Goal: Information Seeking & Learning: Learn about a topic

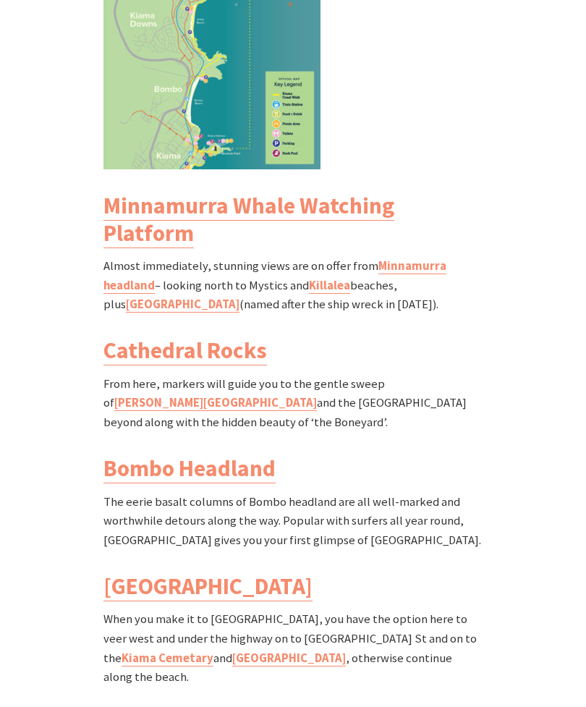
scroll to position [1768, 0]
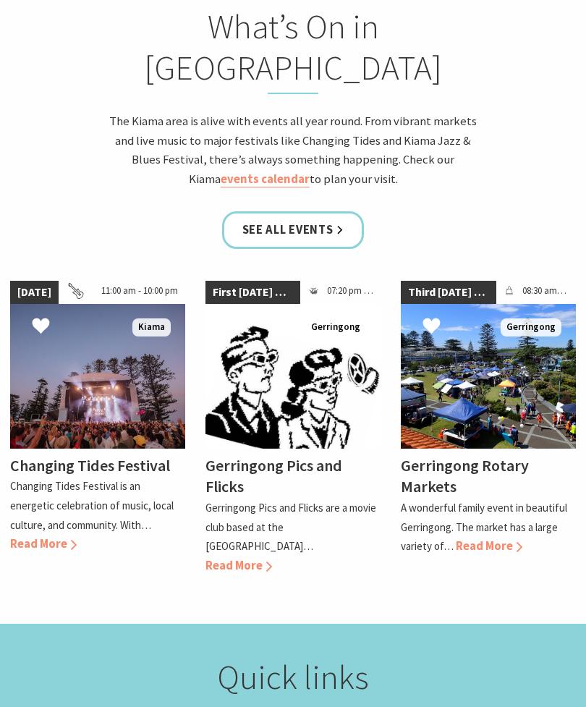
scroll to position [1324, 0]
click at [336, 211] on link "See all Events" at bounding box center [293, 230] width 143 height 38
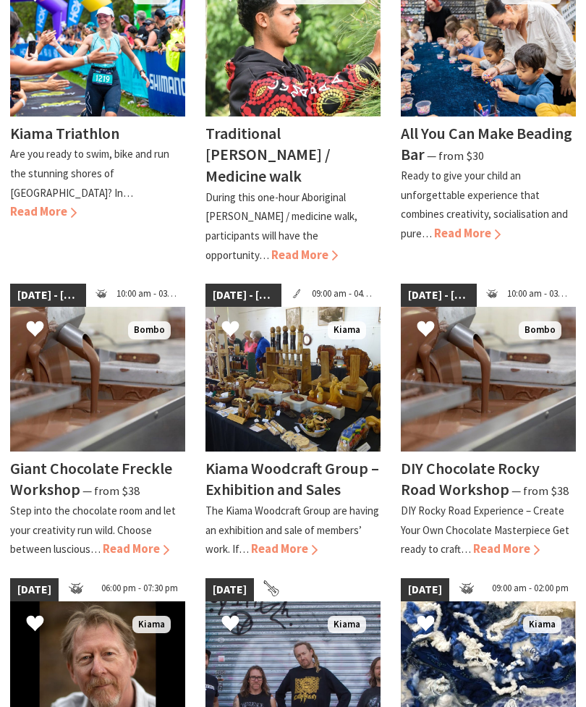
scroll to position [819, 0]
click at [47, 458] on h4 "Giant Chocolate Freckle Workshop" at bounding box center [91, 479] width 162 height 42
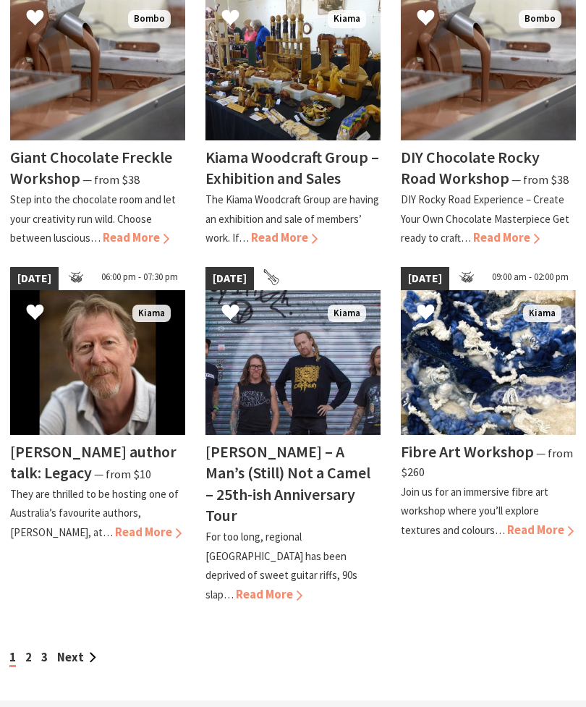
scroll to position [1134, 0]
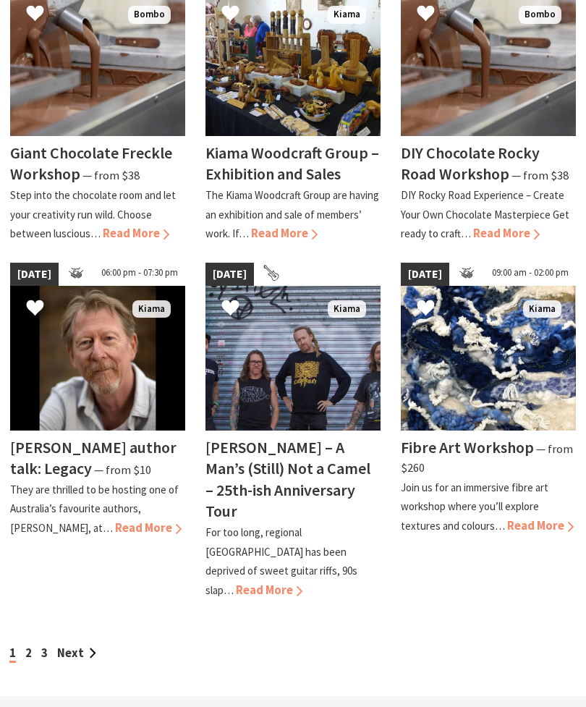
click at [70, 647] on link "Next" at bounding box center [76, 654] width 39 height 15
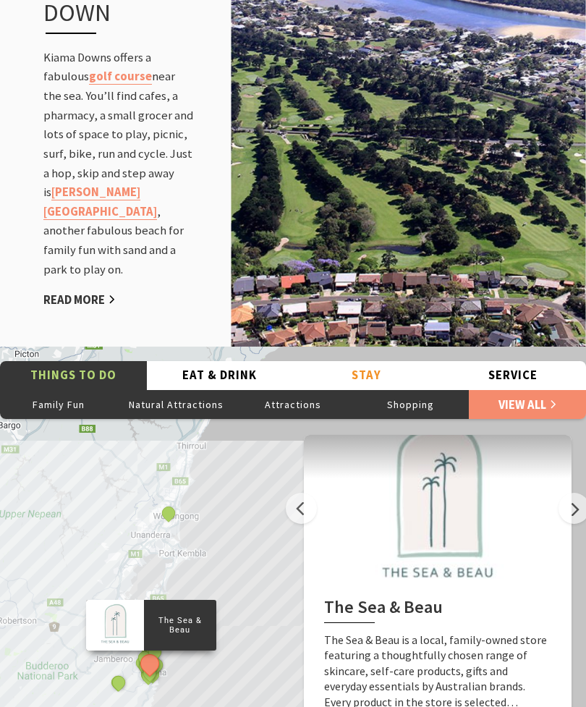
scroll to position [1828, 0]
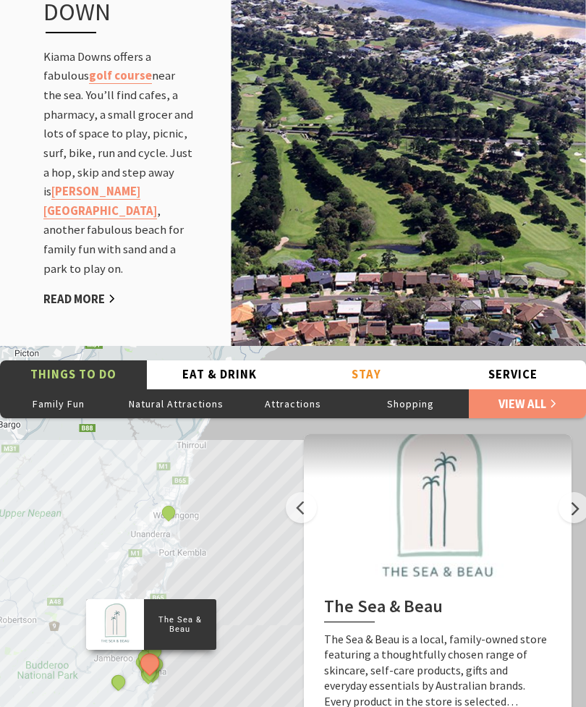
click at [203, 361] on button "Eat & Drink" at bounding box center [220, 376] width 147 height 30
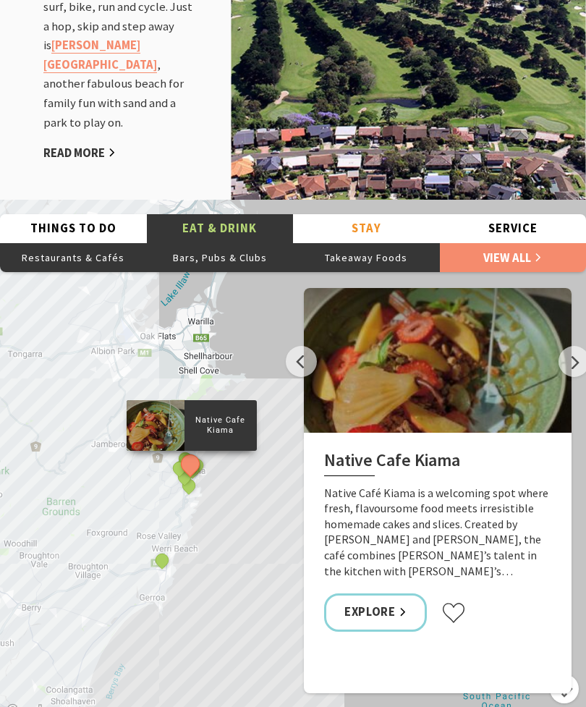
click at [576, 346] on button "Next" at bounding box center [574, 361] width 31 height 31
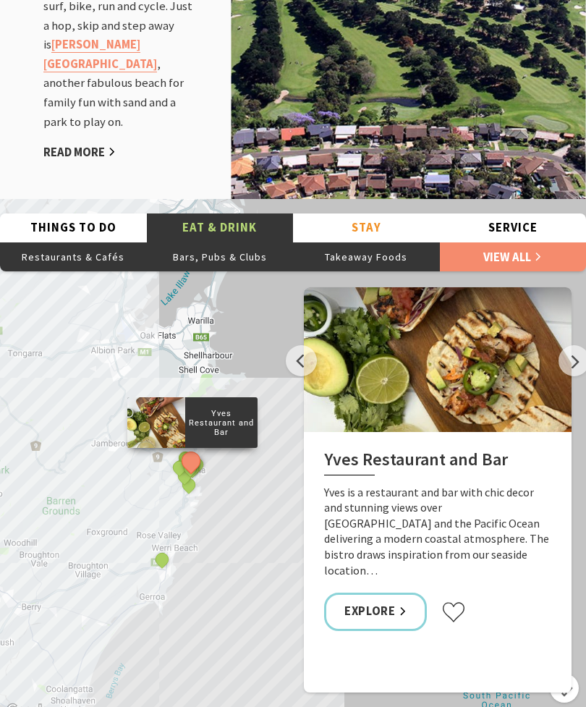
click at [297, 349] on button "Previous" at bounding box center [301, 360] width 31 height 31
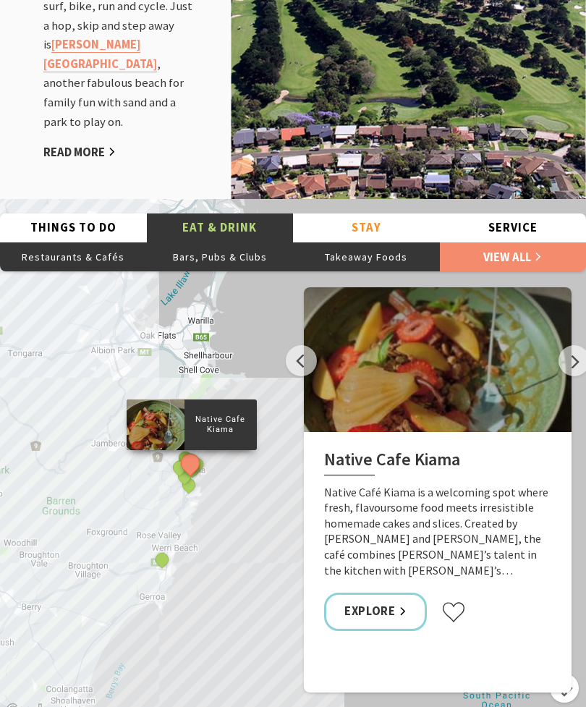
click at [576, 345] on button "Next" at bounding box center [574, 360] width 31 height 31
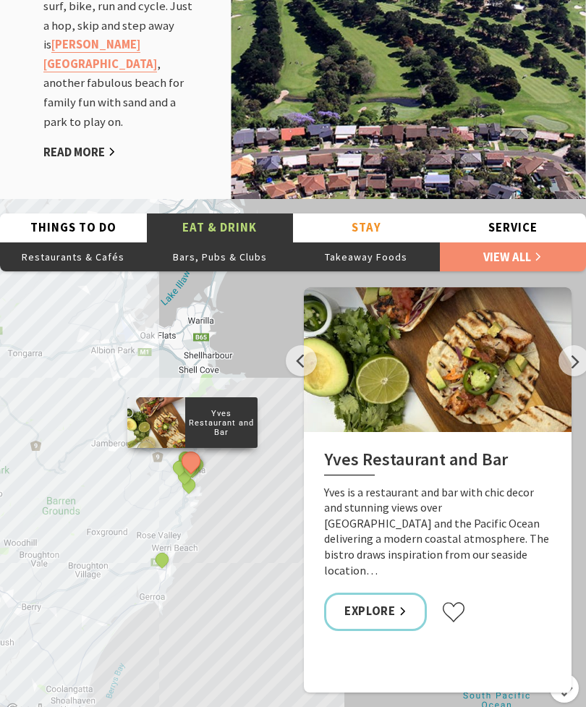
click at [576, 345] on button "Next" at bounding box center [574, 360] width 31 height 31
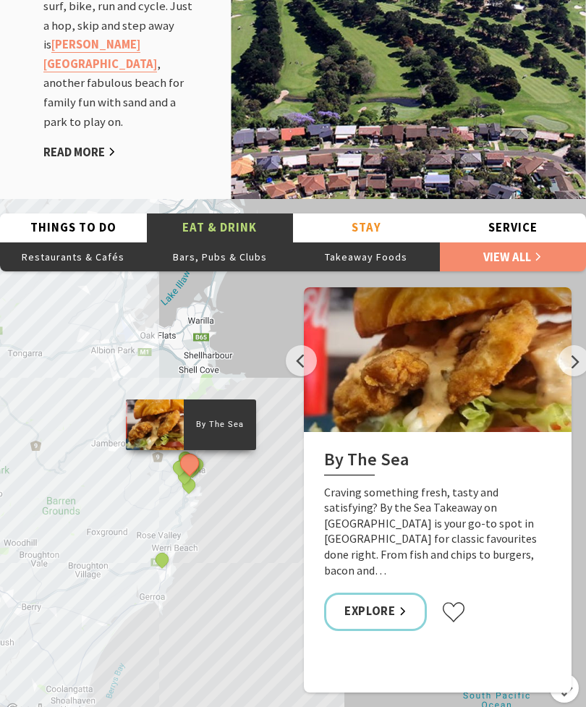
click at [578, 349] on button "Next" at bounding box center [574, 360] width 31 height 31
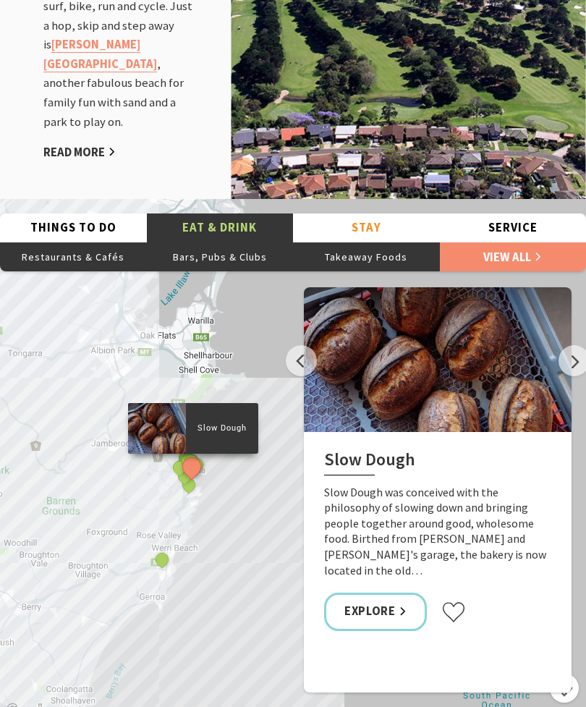
click at [577, 350] on button "Next" at bounding box center [574, 360] width 31 height 31
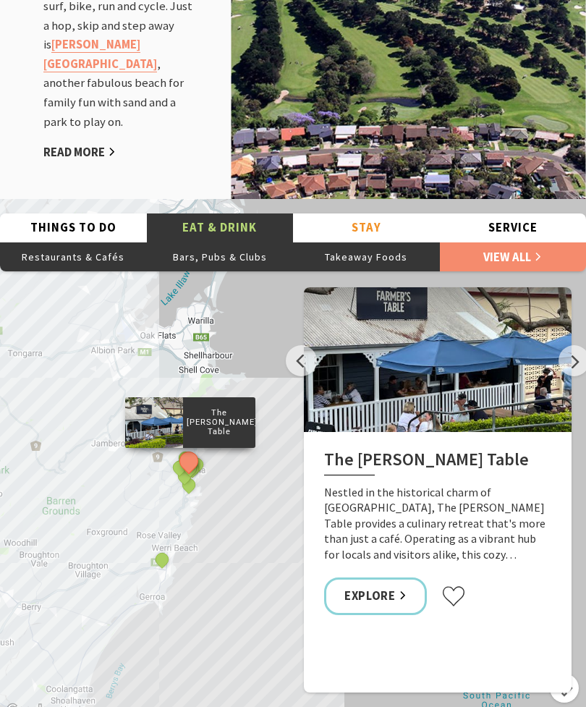
click at [578, 348] on button "Next" at bounding box center [574, 360] width 31 height 31
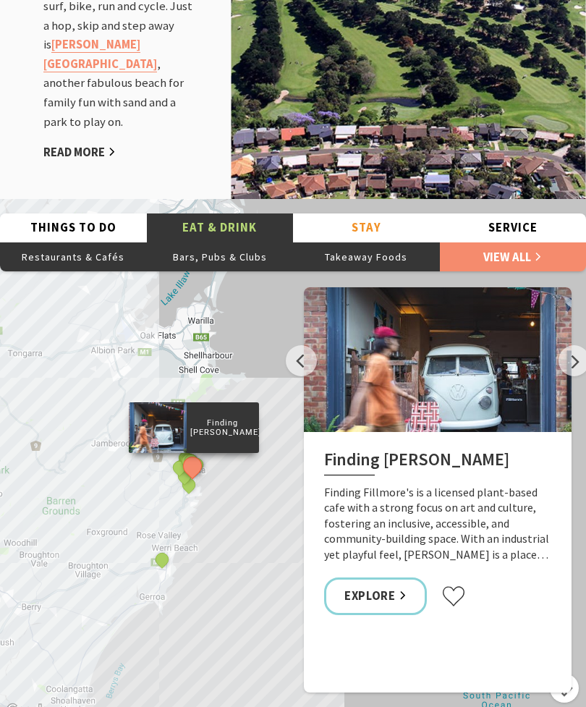
click at [571, 359] on button "Next" at bounding box center [574, 360] width 31 height 31
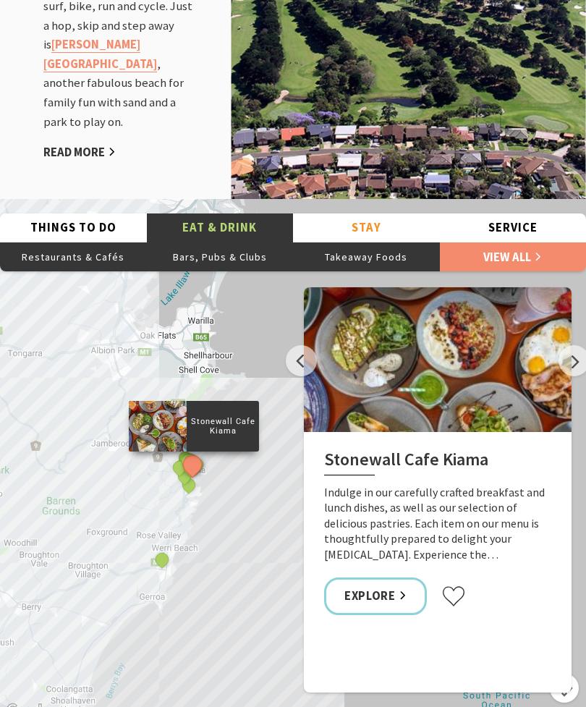
click at [574, 350] on button "Next" at bounding box center [574, 360] width 31 height 31
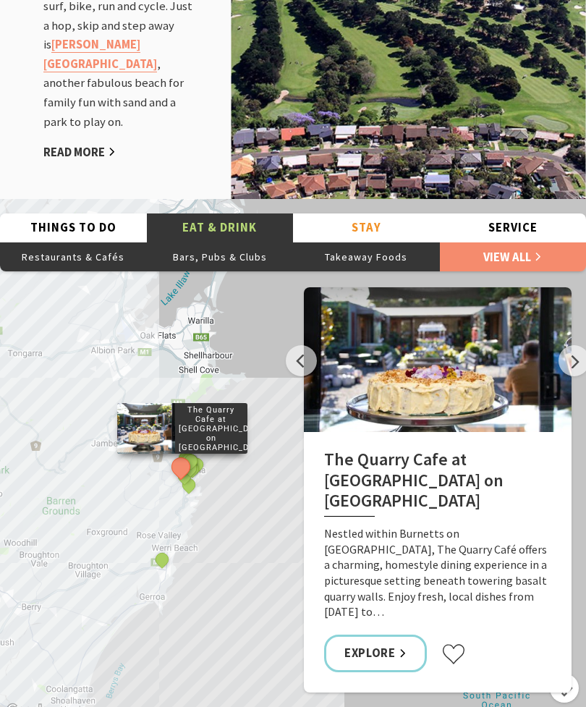
click at [569, 358] on button "Next" at bounding box center [574, 360] width 31 height 31
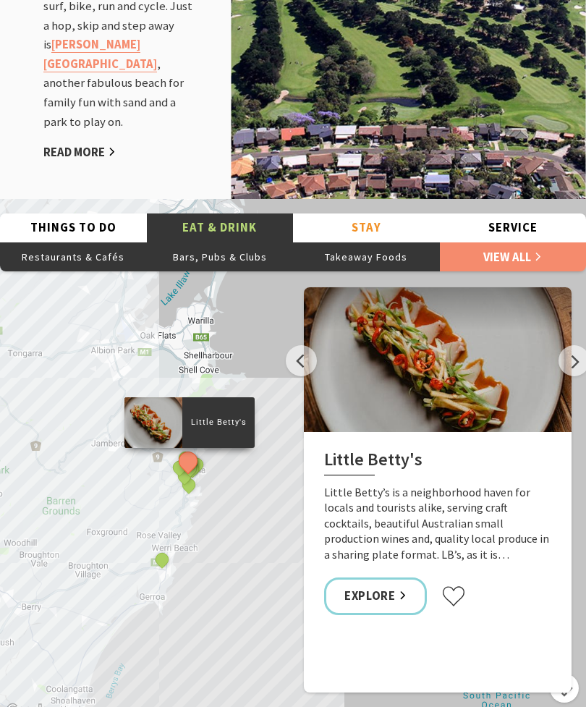
click at [577, 345] on button "Next" at bounding box center [574, 360] width 31 height 31
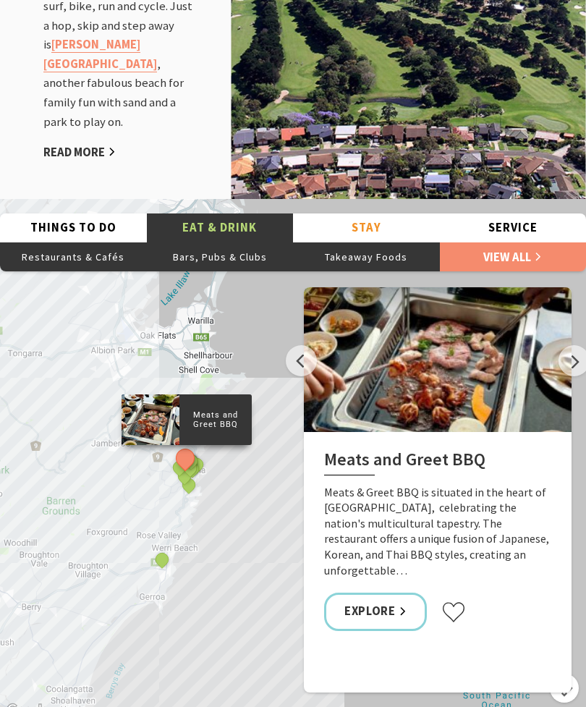
click at [574, 345] on button "Next" at bounding box center [574, 360] width 31 height 31
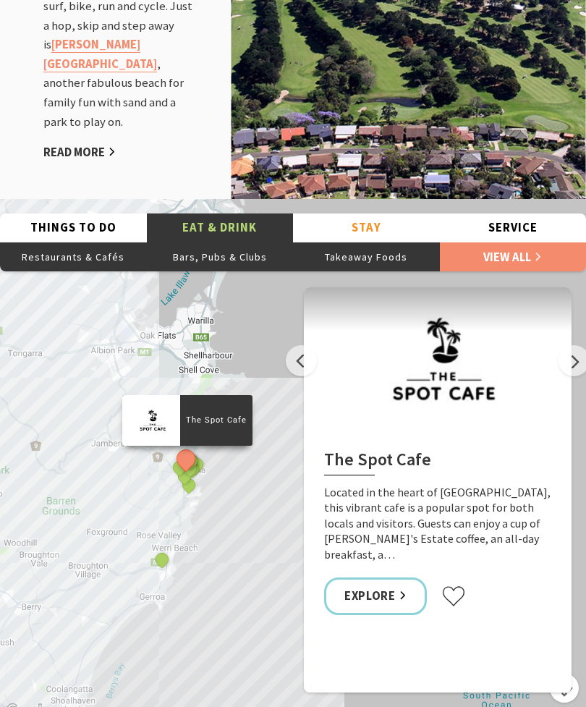
click at [573, 350] on button "Next" at bounding box center [574, 360] width 31 height 31
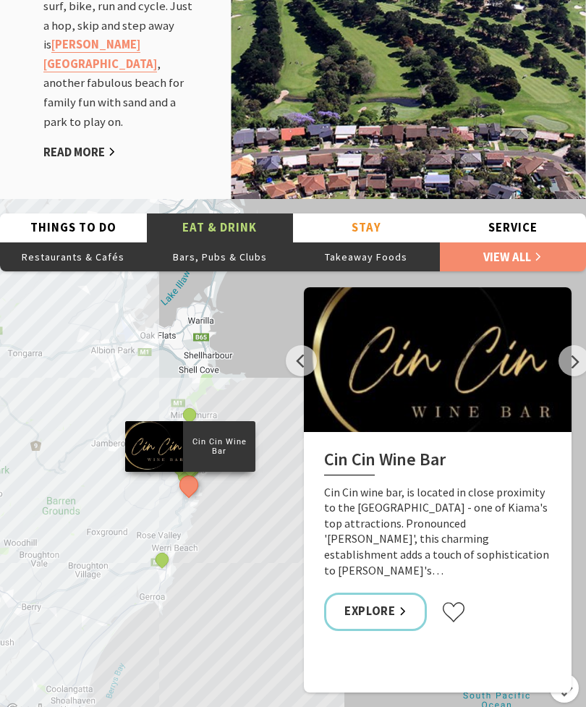
click at [577, 347] on button "Next" at bounding box center [574, 360] width 31 height 31
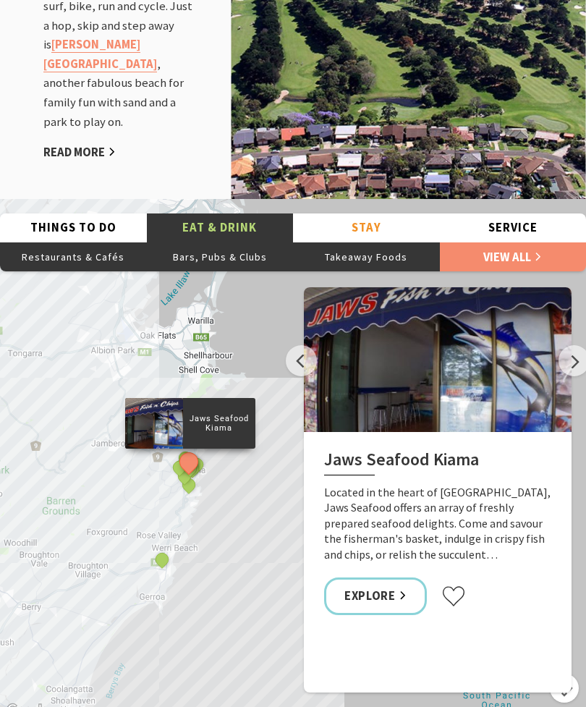
click at [578, 348] on button "Next" at bounding box center [574, 360] width 31 height 31
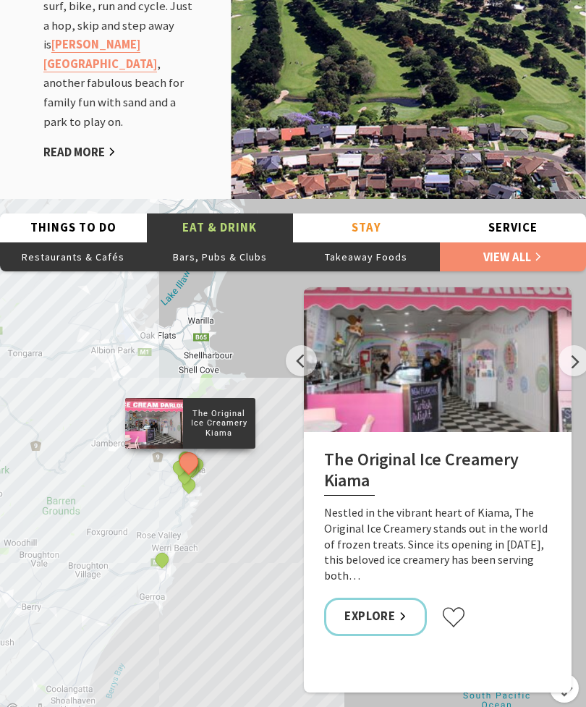
click at [578, 352] on button "Next" at bounding box center [574, 360] width 31 height 31
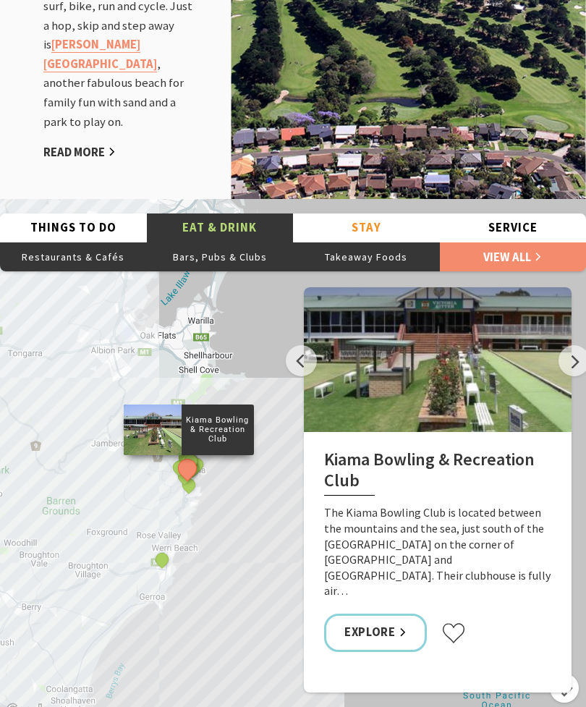
click at [578, 348] on button "Next" at bounding box center [574, 360] width 31 height 31
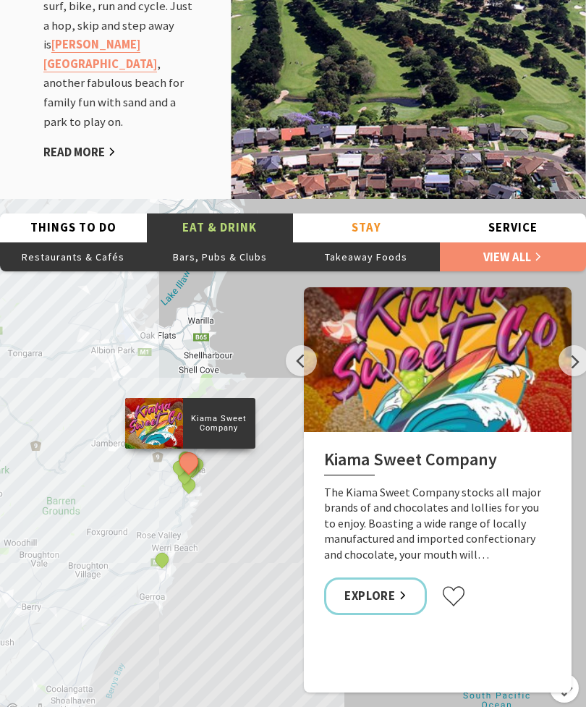
click at [573, 353] on button "Next" at bounding box center [574, 360] width 31 height 31
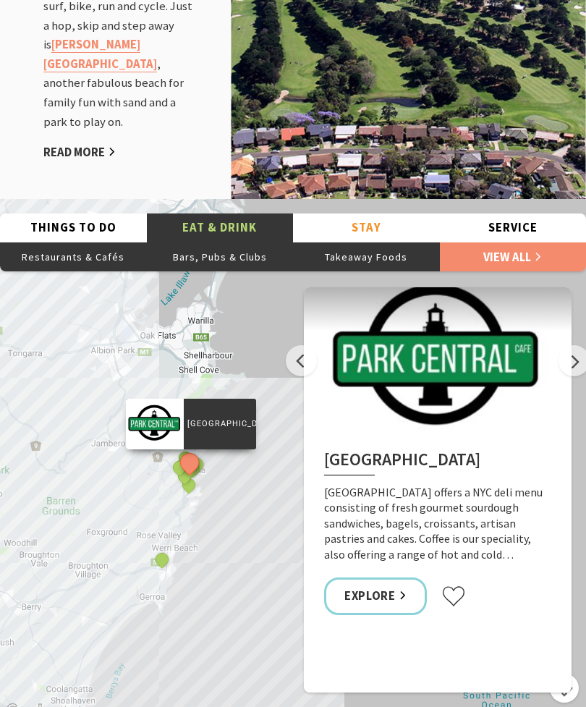
click at [574, 354] on button "Next" at bounding box center [574, 360] width 31 height 31
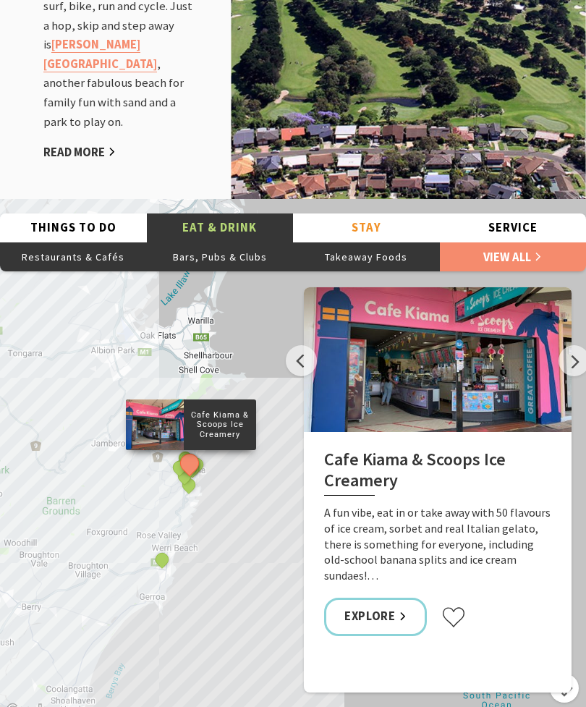
click at [578, 345] on button "Next" at bounding box center [574, 360] width 31 height 31
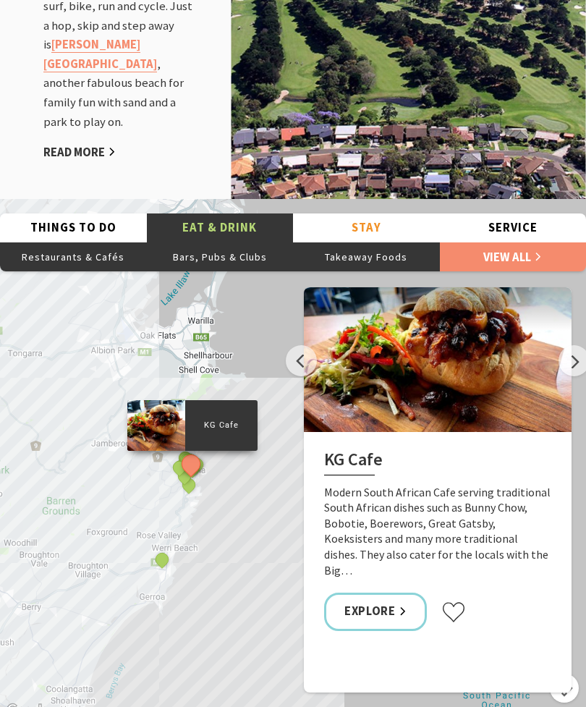
click at [568, 350] on button "Next" at bounding box center [574, 360] width 31 height 31
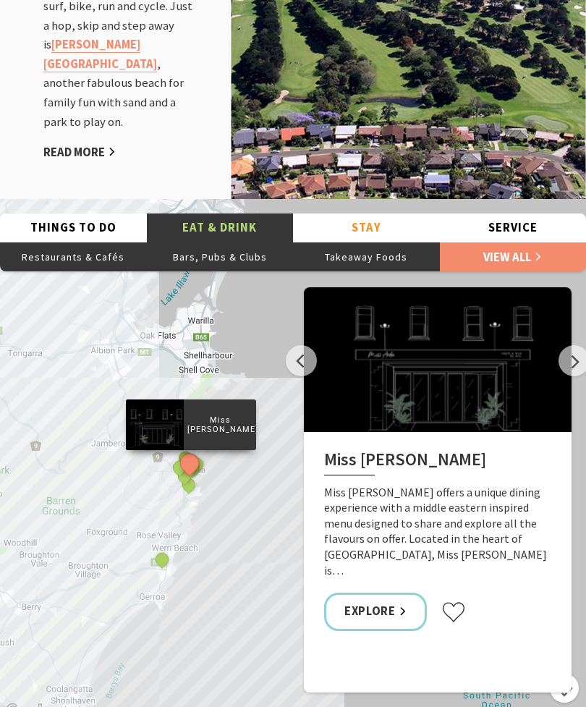
click at [578, 348] on button "Next" at bounding box center [574, 360] width 31 height 31
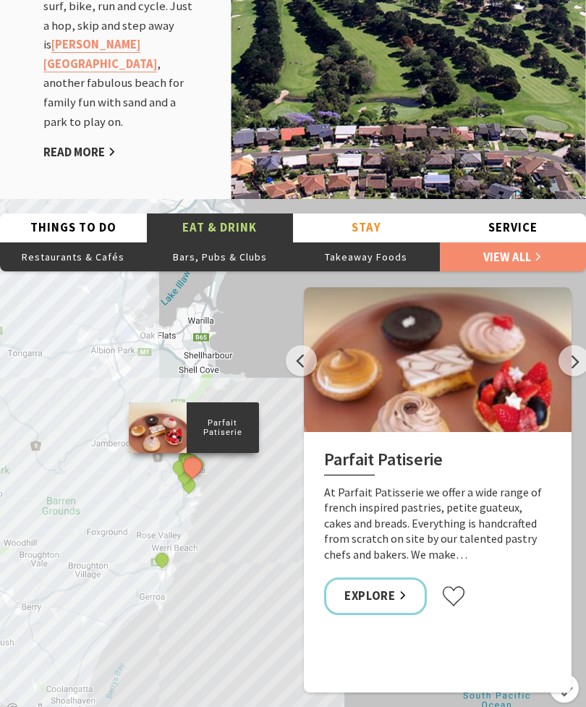
click at [579, 348] on button "Next" at bounding box center [574, 360] width 31 height 31
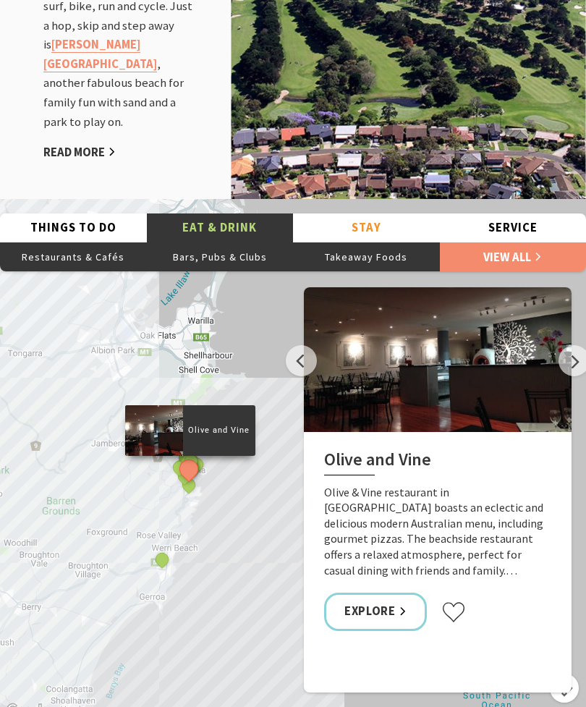
click at [577, 355] on button "Next" at bounding box center [574, 360] width 31 height 31
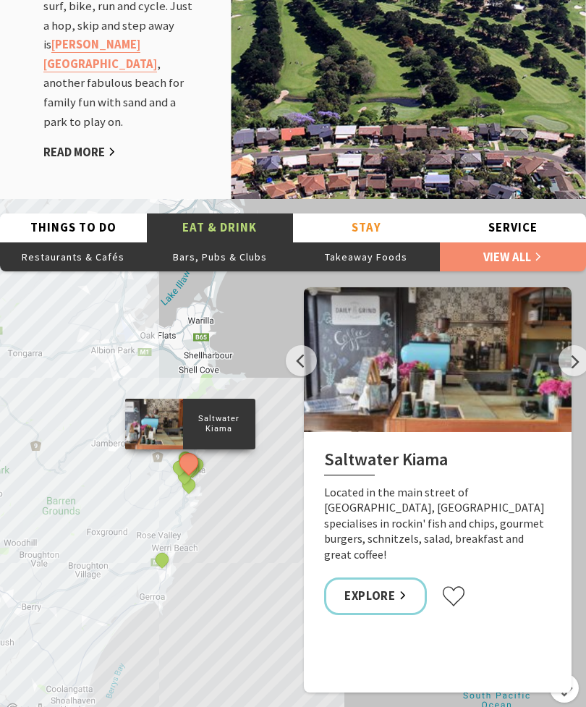
click at [575, 350] on button "Next" at bounding box center [574, 360] width 31 height 31
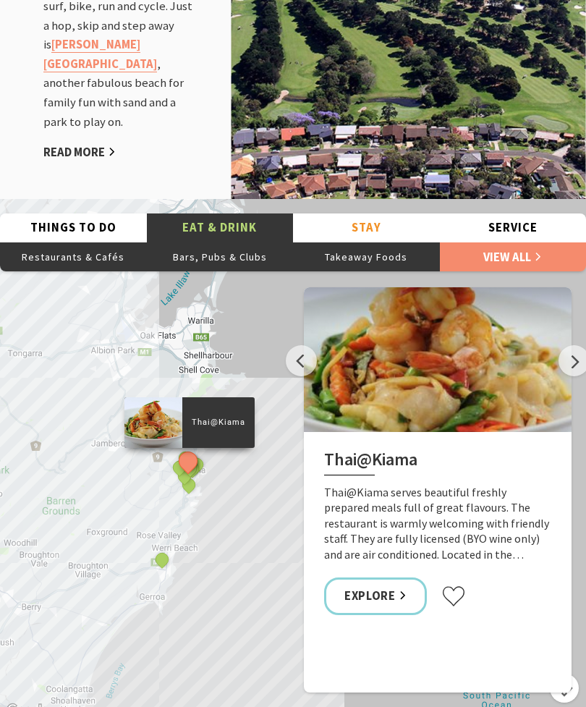
click at [570, 355] on button "Next" at bounding box center [574, 360] width 31 height 31
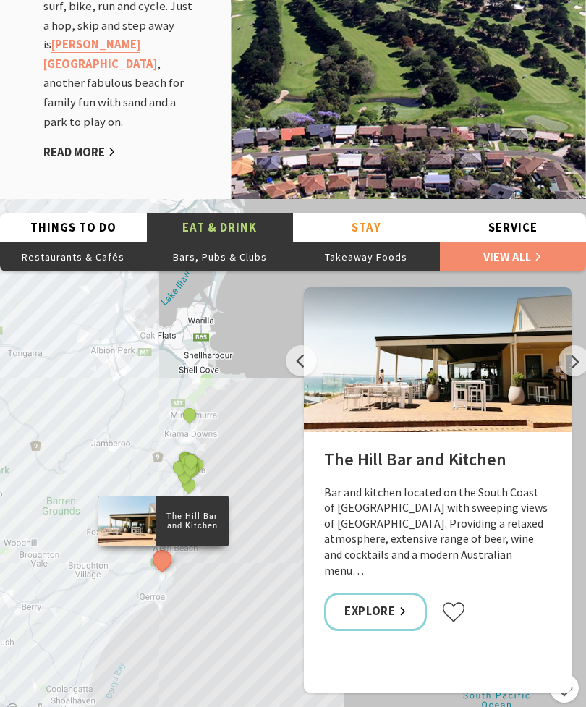
click at [569, 361] on div at bounding box center [438, 359] width 268 height 145
click at [574, 349] on button "Next" at bounding box center [574, 360] width 31 height 31
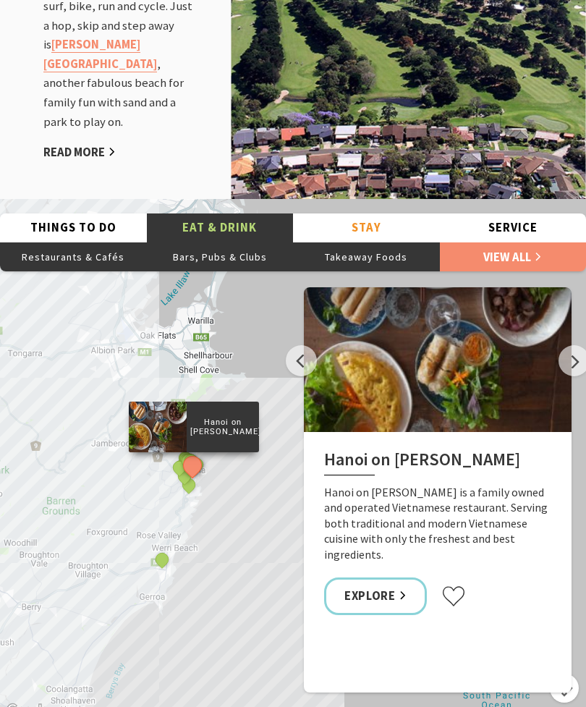
click at [576, 346] on button "Next" at bounding box center [574, 360] width 31 height 31
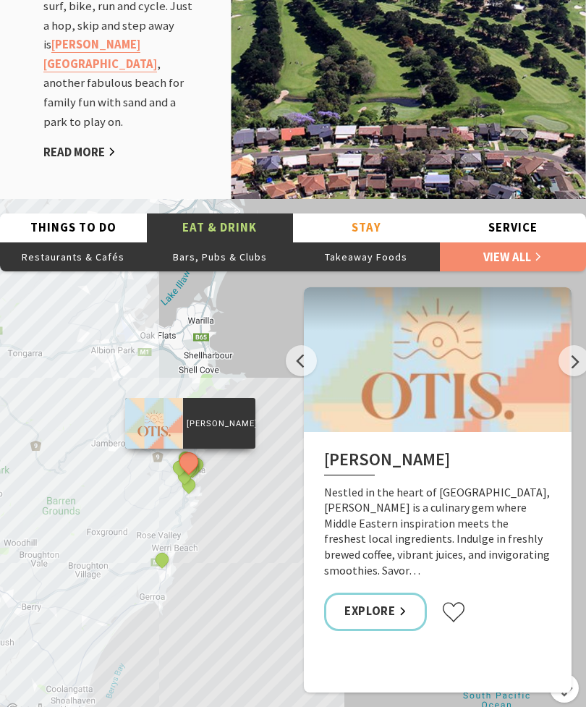
click at [326, 337] on div at bounding box center [438, 359] width 268 height 145
click at [303, 345] on button "Previous" at bounding box center [301, 360] width 31 height 31
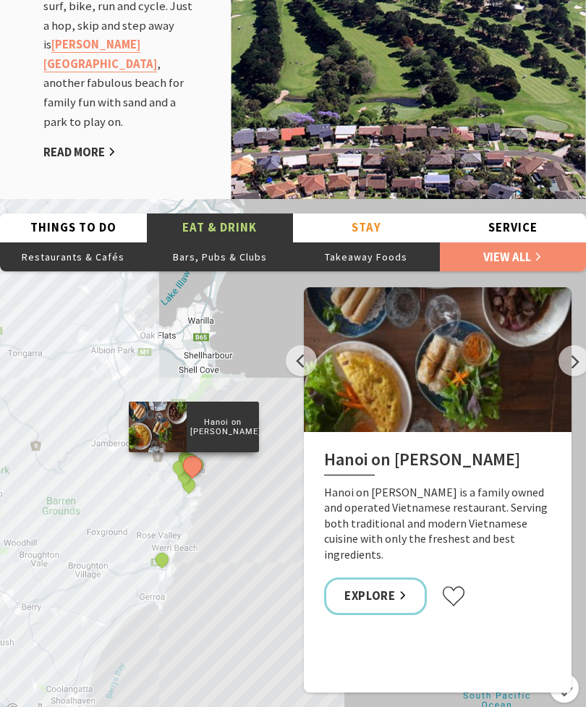
click at [586, 345] on button "Next" at bounding box center [574, 360] width 31 height 31
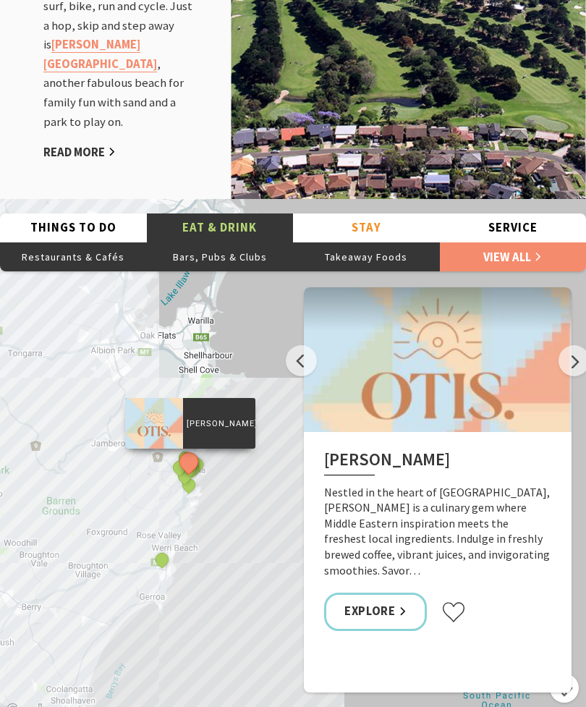
click at [576, 345] on button "Next" at bounding box center [574, 360] width 31 height 31
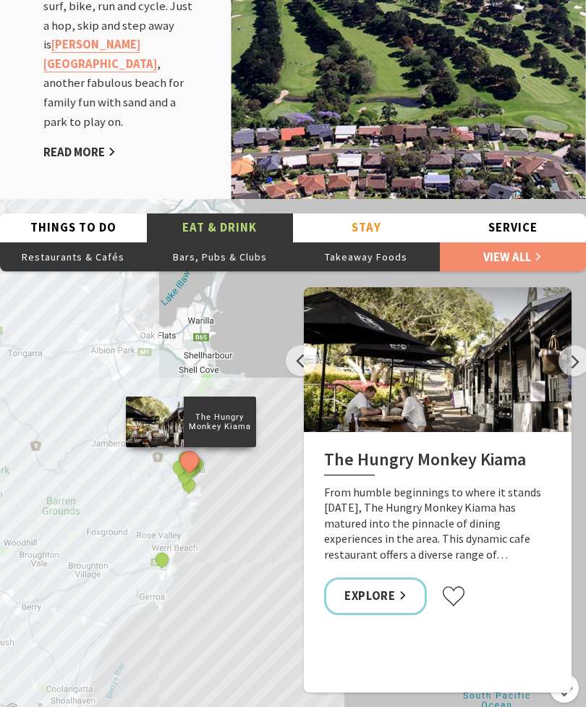
click at [582, 351] on button "Next" at bounding box center [574, 360] width 31 height 31
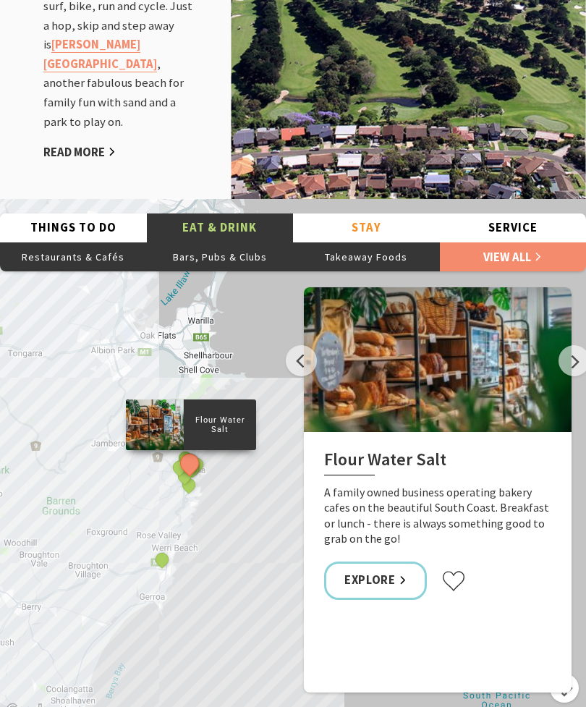
click at [580, 353] on button "Next" at bounding box center [574, 360] width 31 height 31
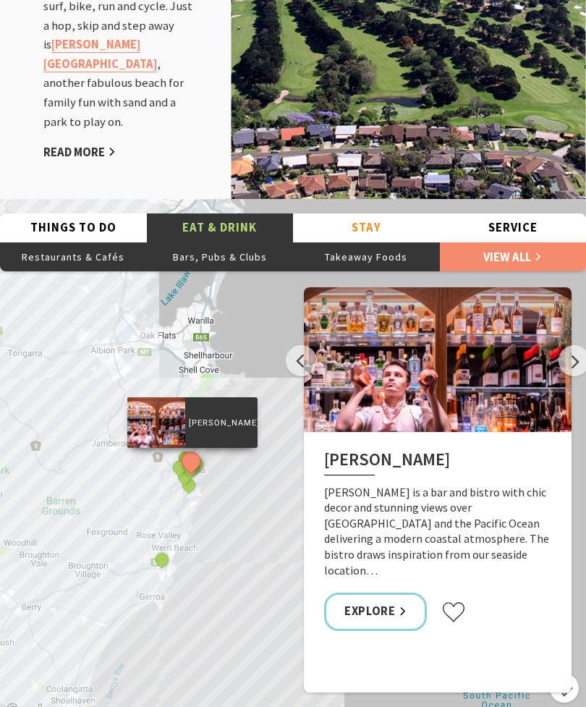
click at [578, 354] on button "Next" at bounding box center [574, 360] width 31 height 31
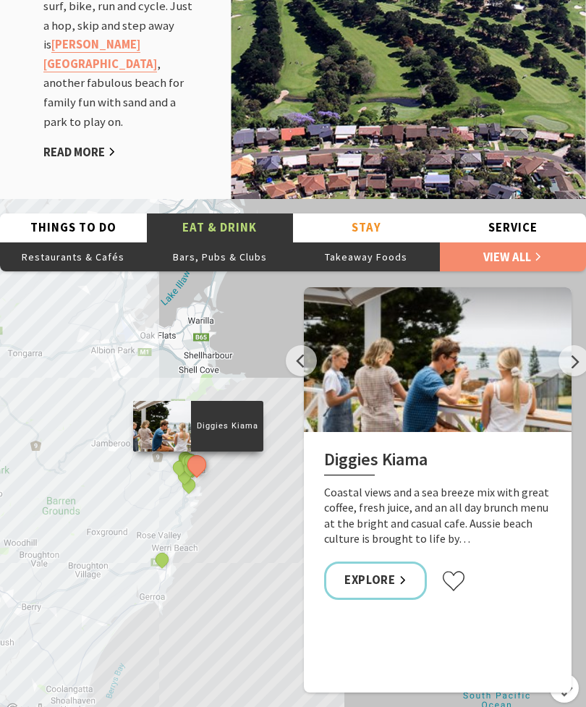
click at [579, 350] on button "Next" at bounding box center [574, 360] width 31 height 31
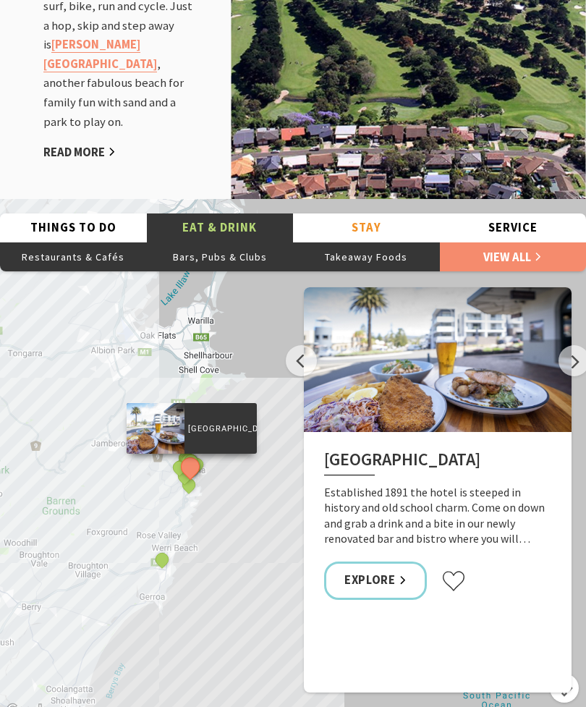
click at [305, 345] on button "Previous" at bounding box center [301, 360] width 31 height 31
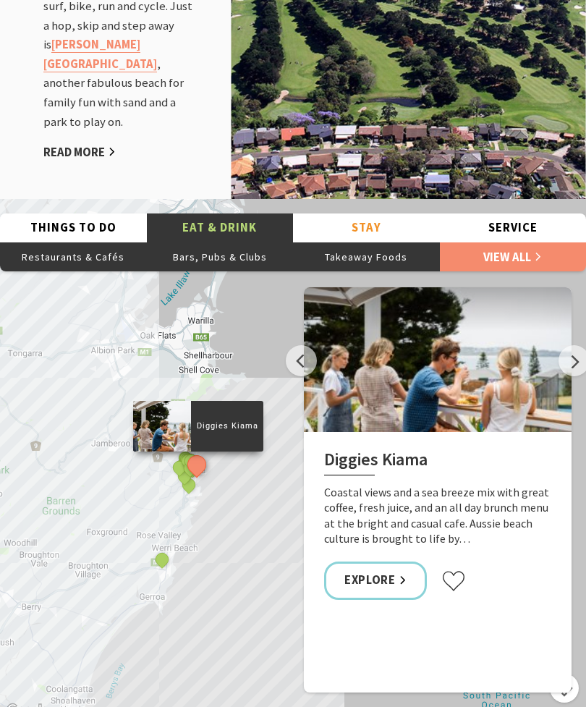
click at [576, 345] on button "Next" at bounding box center [574, 360] width 31 height 31
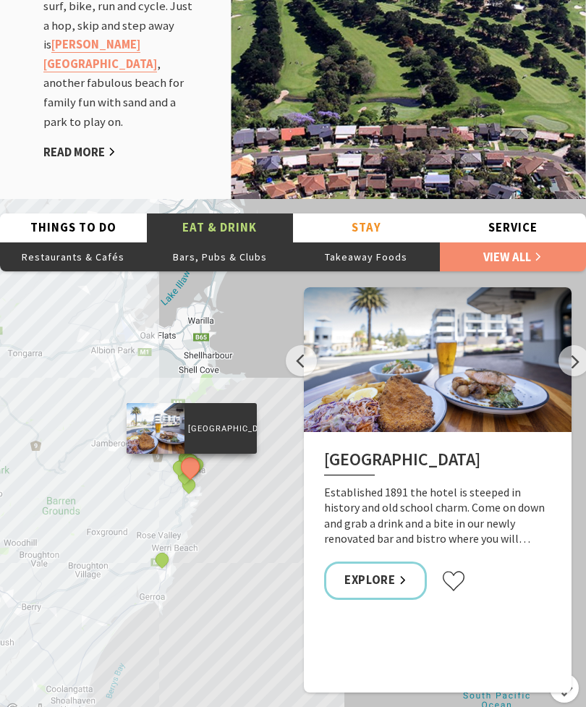
click at [577, 345] on button "Next" at bounding box center [574, 360] width 31 height 31
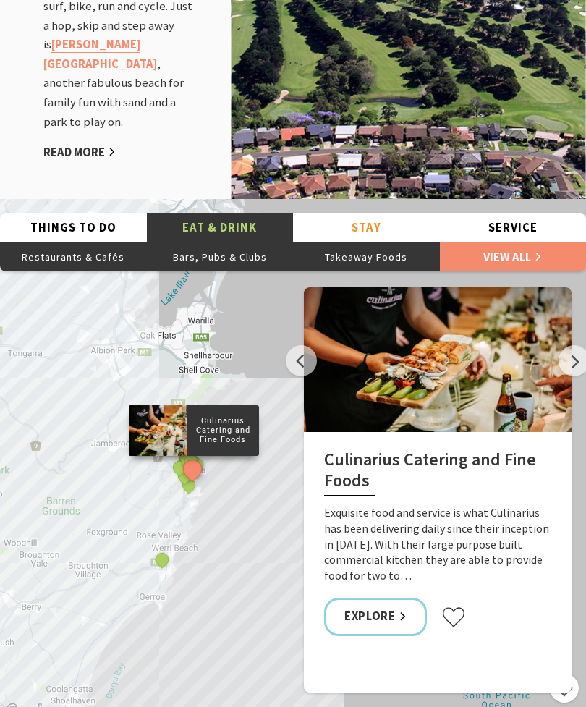
click at [568, 349] on button "Next" at bounding box center [574, 360] width 31 height 31
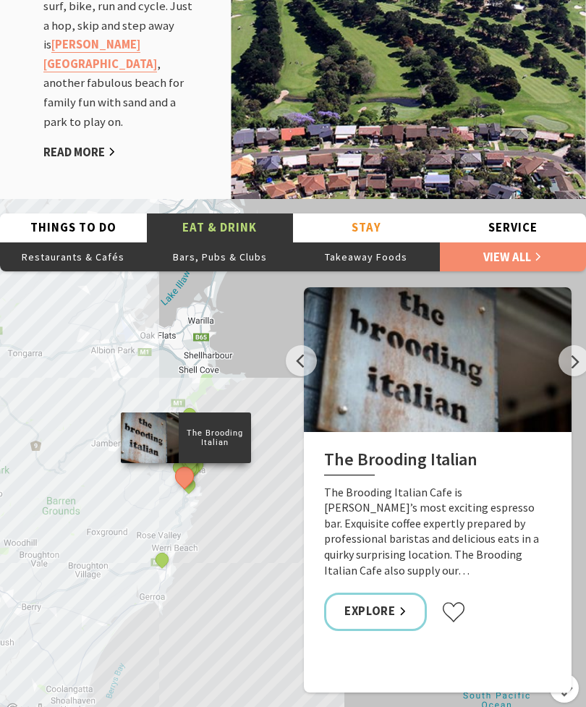
click at [578, 350] on button "Next" at bounding box center [574, 360] width 31 height 31
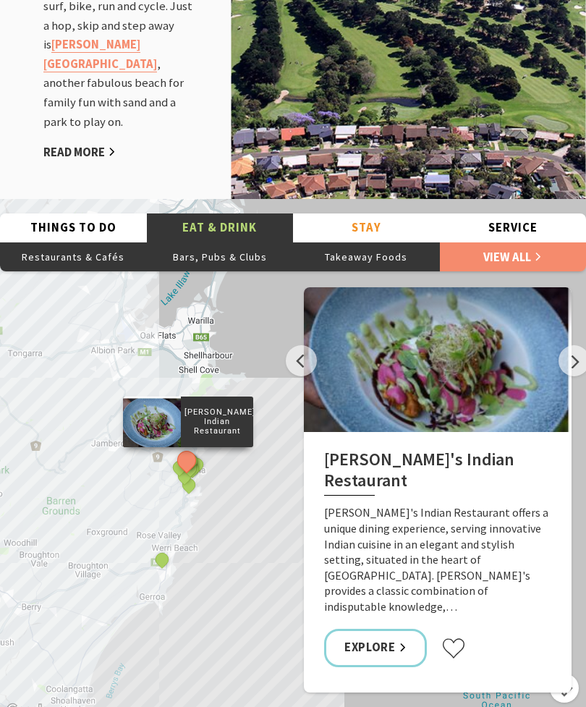
click at [571, 352] on button "Next" at bounding box center [574, 360] width 31 height 31
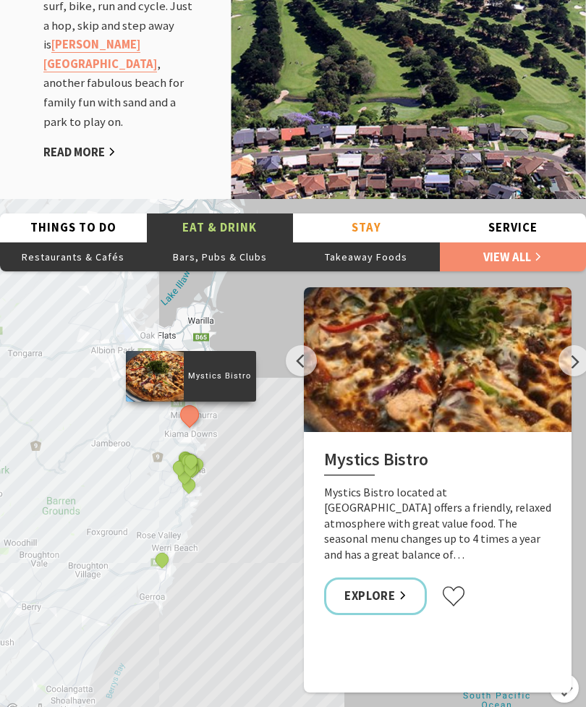
click at [567, 355] on button "Next" at bounding box center [574, 360] width 31 height 31
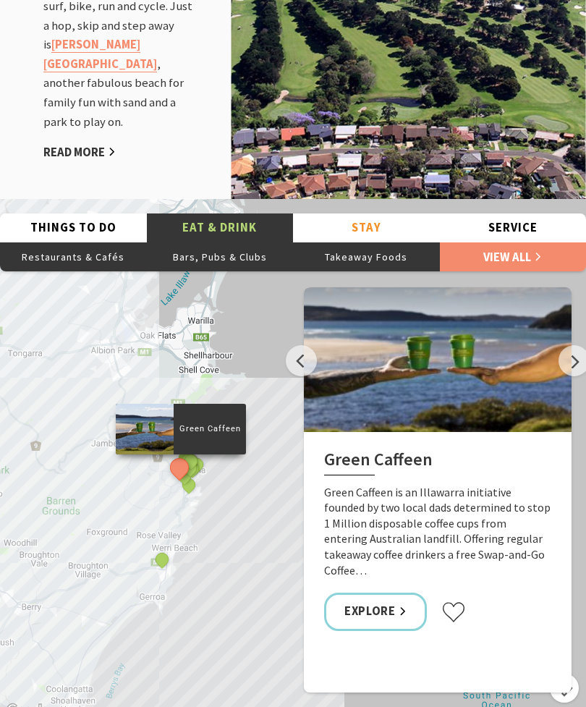
click at [576, 345] on button "Next" at bounding box center [574, 360] width 31 height 31
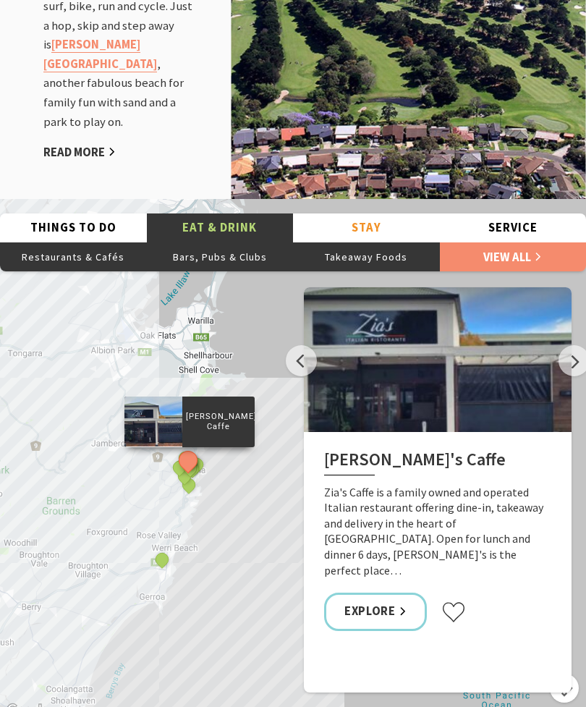
click at [578, 348] on button "Next" at bounding box center [574, 360] width 31 height 31
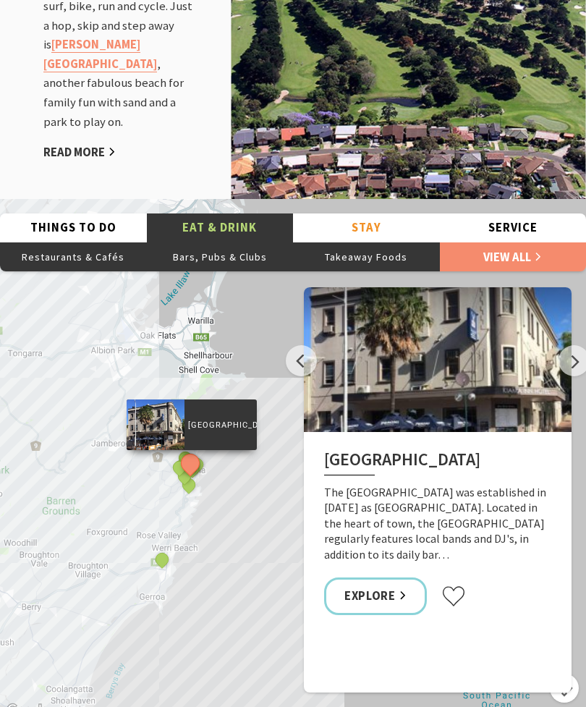
click at [573, 346] on button "Next" at bounding box center [574, 360] width 31 height 31
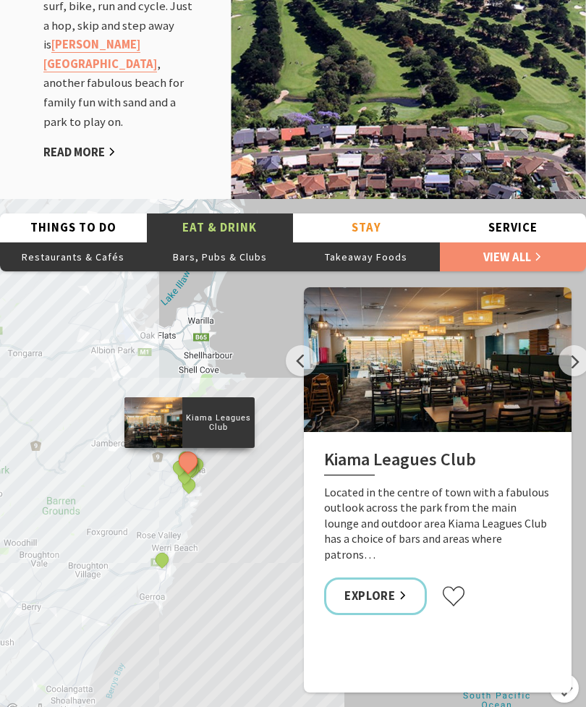
click at [578, 345] on button "Next" at bounding box center [574, 360] width 31 height 31
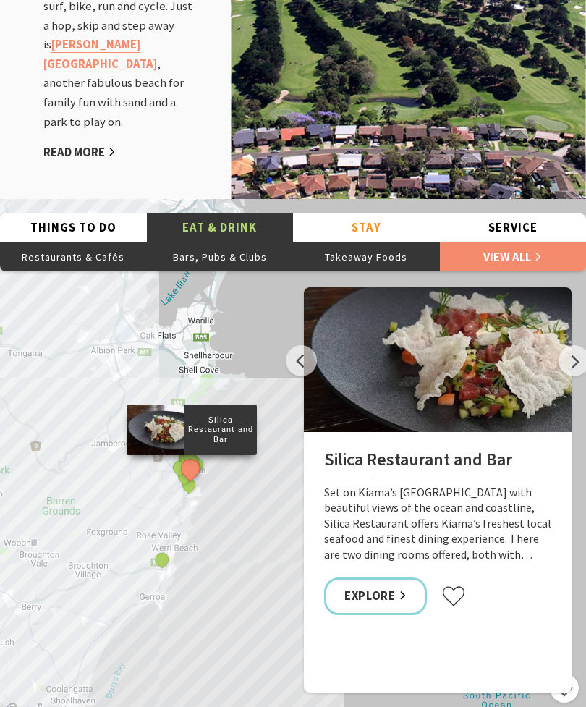
click at [577, 345] on button "Next" at bounding box center [574, 360] width 31 height 31
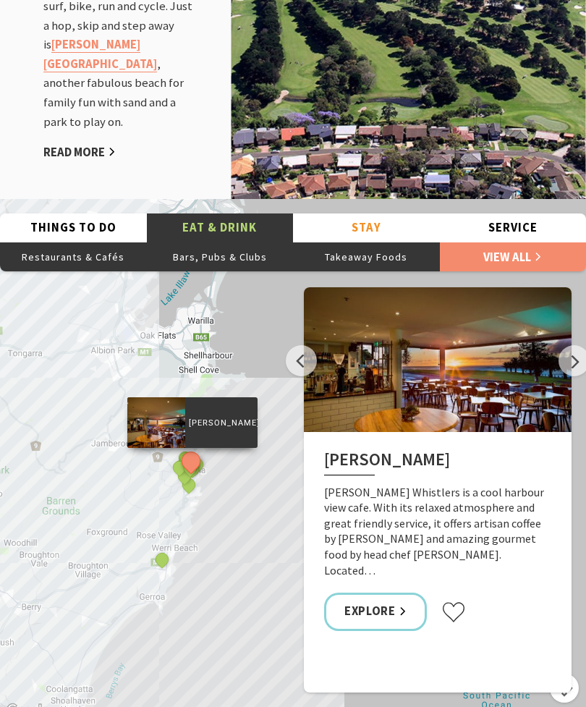
click at [577, 345] on button "Next" at bounding box center [574, 360] width 31 height 31
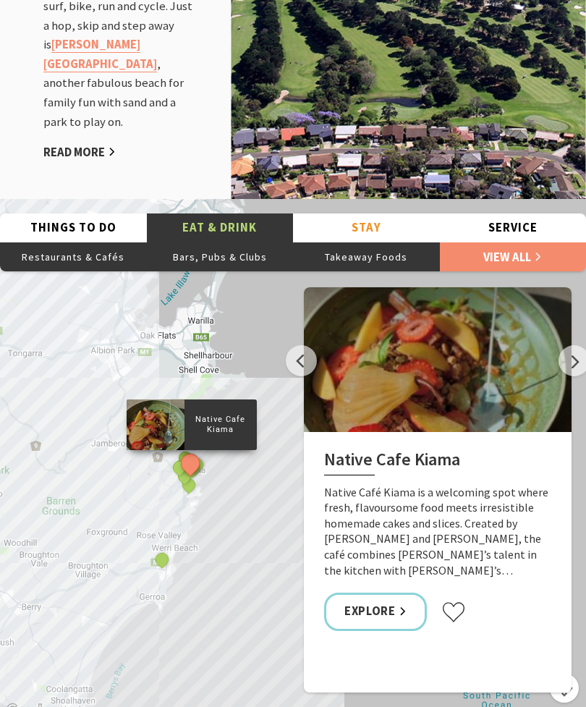
click at [578, 347] on button "Next" at bounding box center [574, 360] width 31 height 31
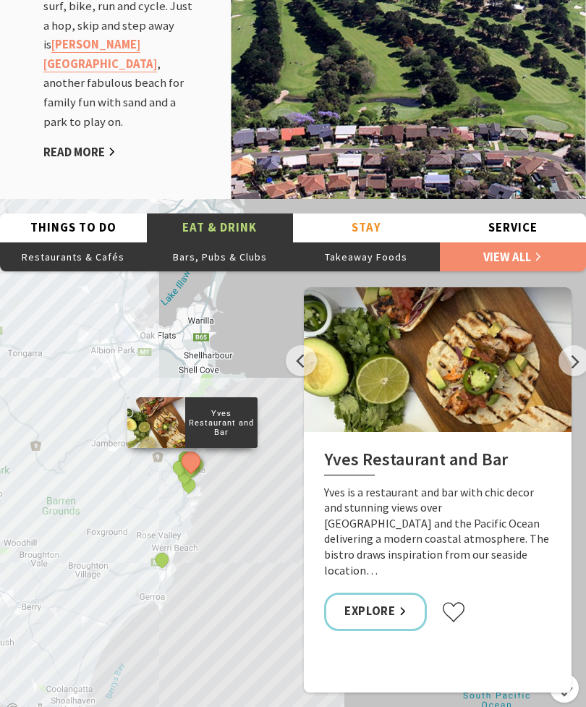
click at [576, 345] on button "Next" at bounding box center [574, 360] width 31 height 31
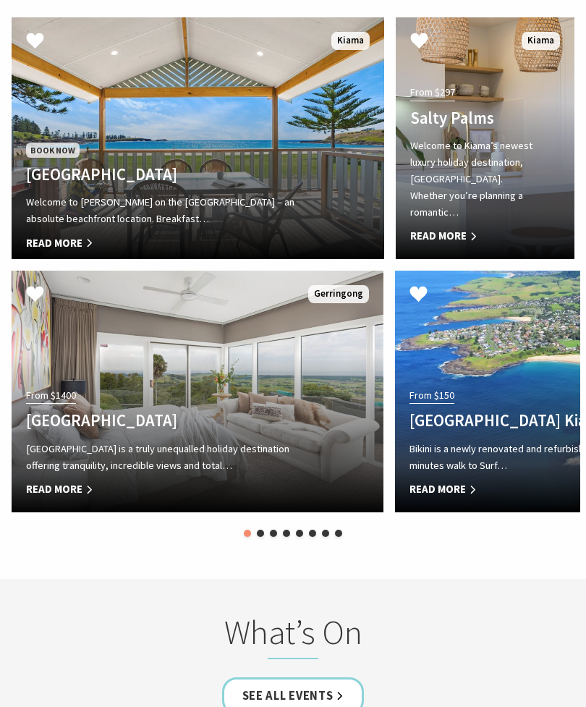
scroll to position [2802, 0]
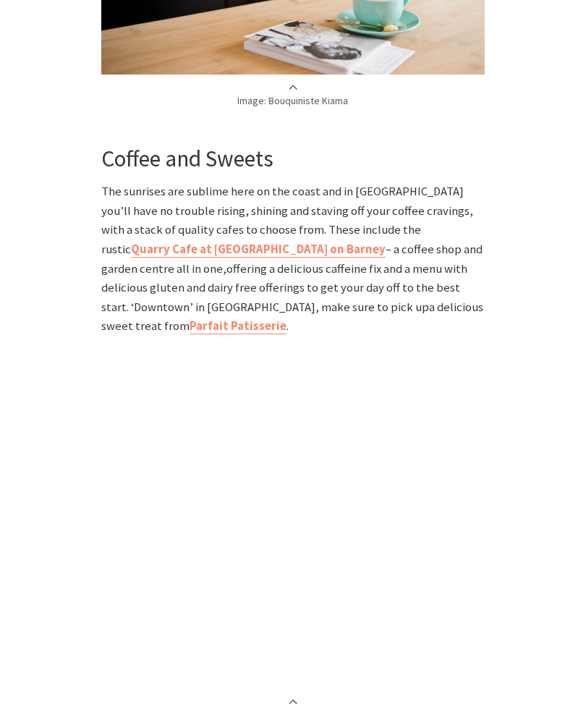
scroll to position [1074, 0]
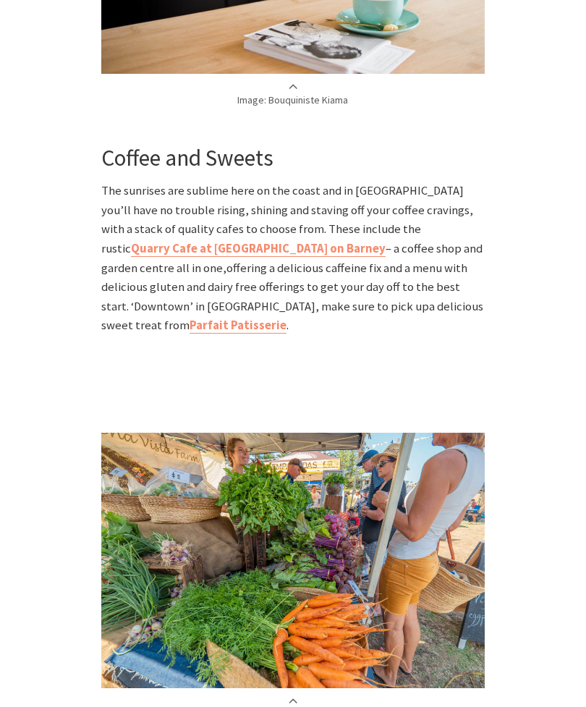
click at [287, 318] on b "Parfait Patisserie" at bounding box center [238, 325] width 97 height 15
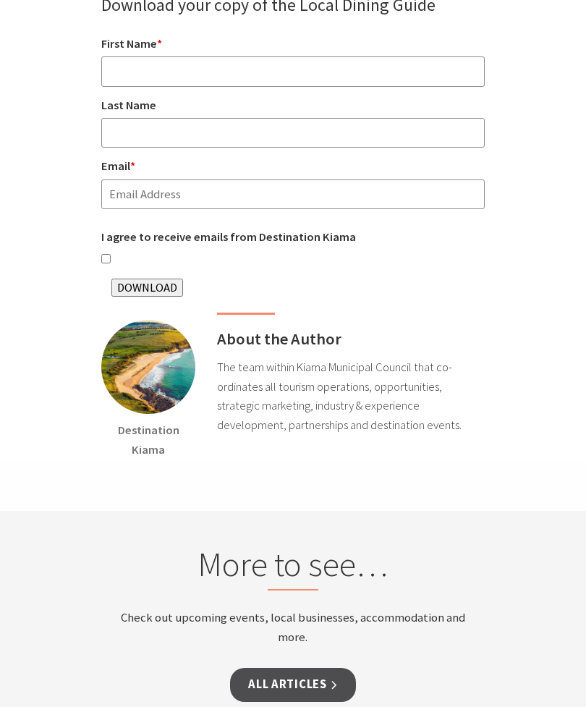
scroll to position [4329, 0]
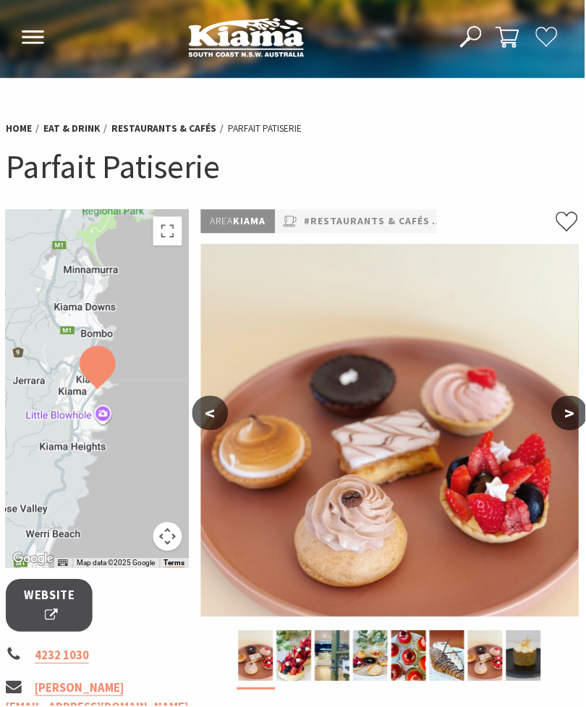
click at [578, 414] on button ">" at bounding box center [571, 414] width 36 height 35
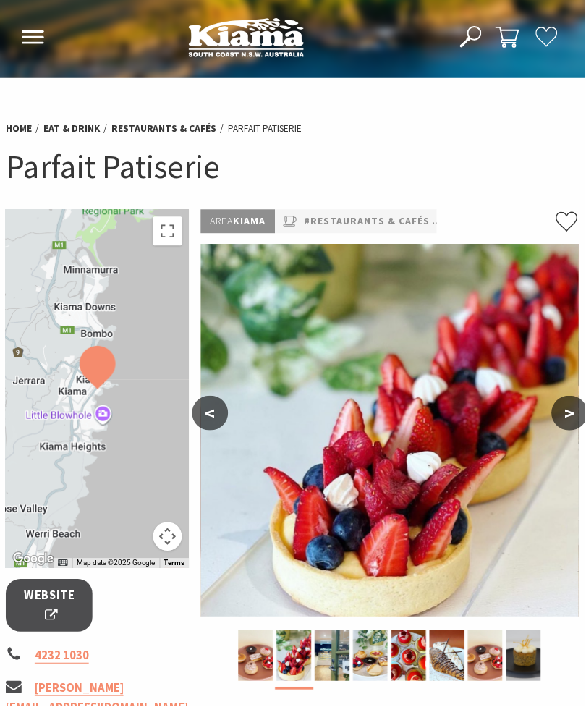
click at [577, 405] on button ">" at bounding box center [571, 414] width 36 height 35
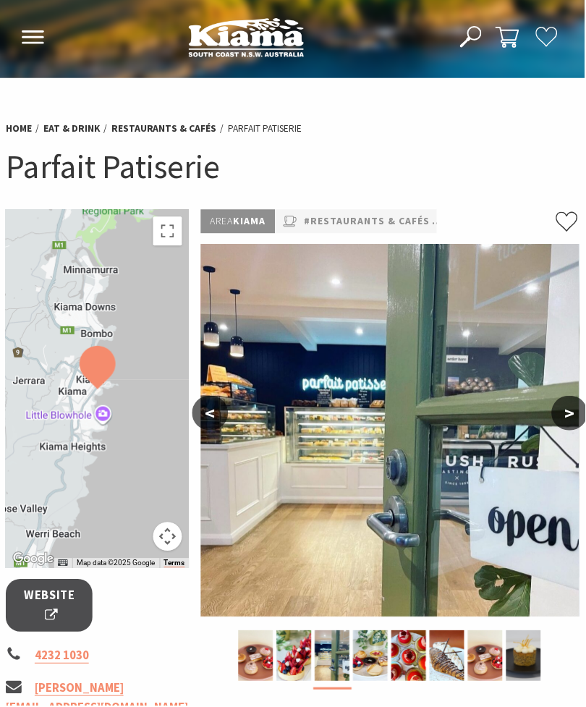
click at [571, 407] on button ">" at bounding box center [571, 414] width 36 height 35
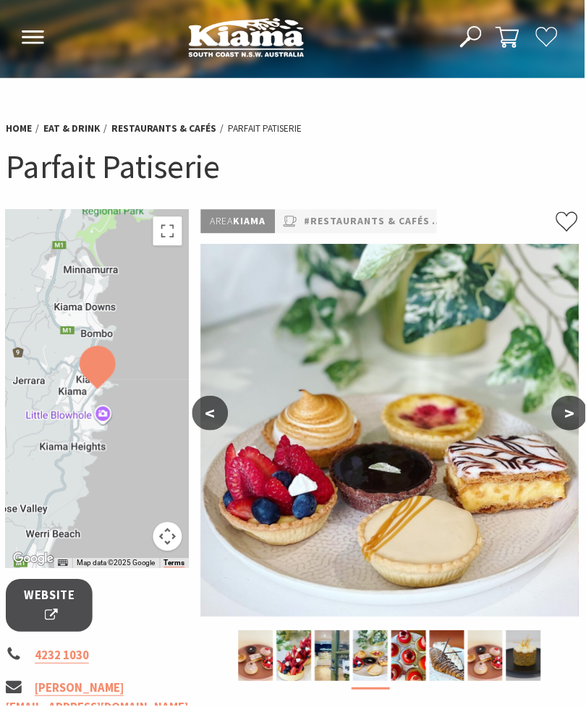
click at [578, 403] on button ">" at bounding box center [571, 414] width 36 height 35
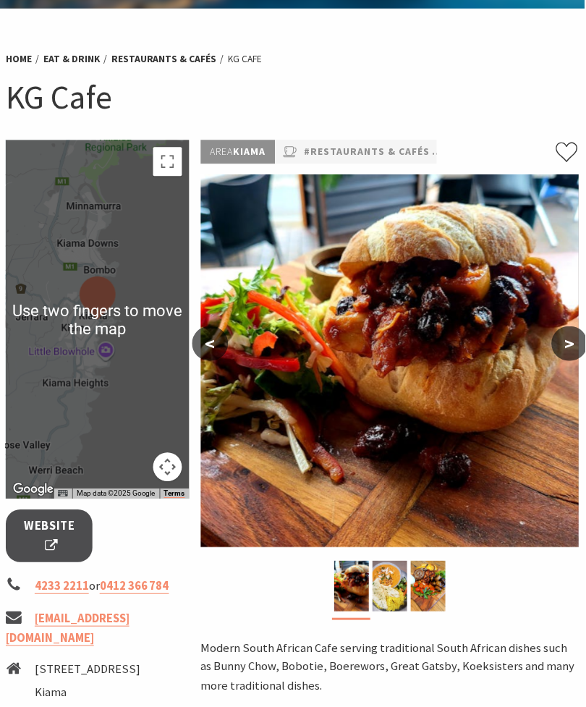
scroll to position [89, 0]
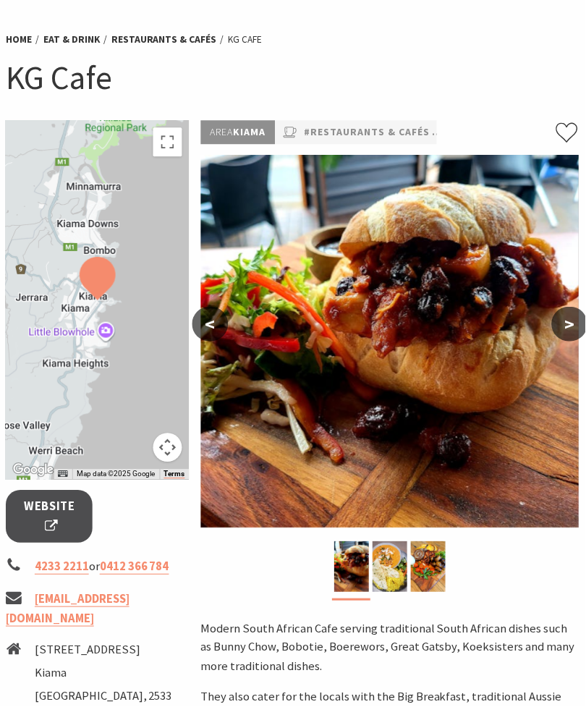
click at [568, 324] on button ">" at bounding box center [571, 325] width 36 height 35
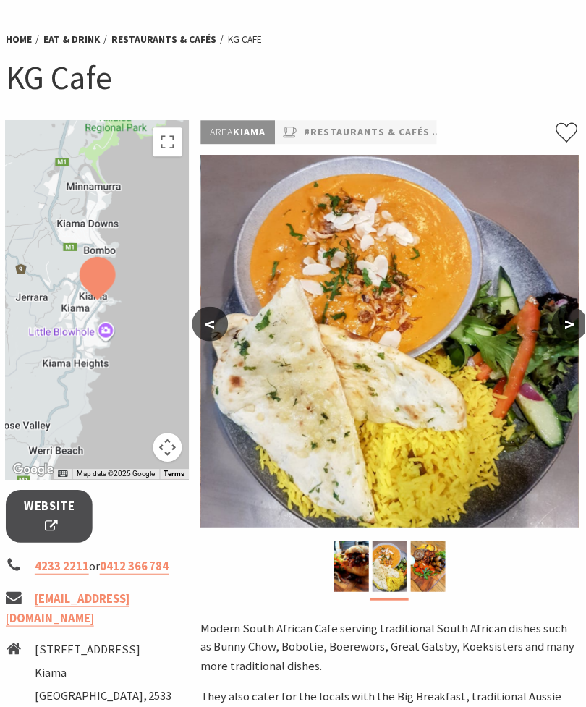
click at [563, 323] on button ">" at bounding box center [571, 325] width 36 height 35
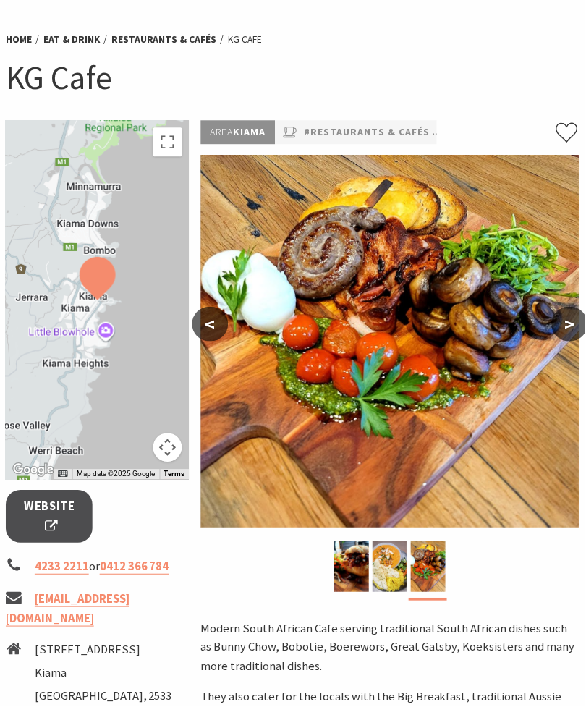
click at [566, 324] on button ">" at bounding box center [571, 325] width 36 height 35
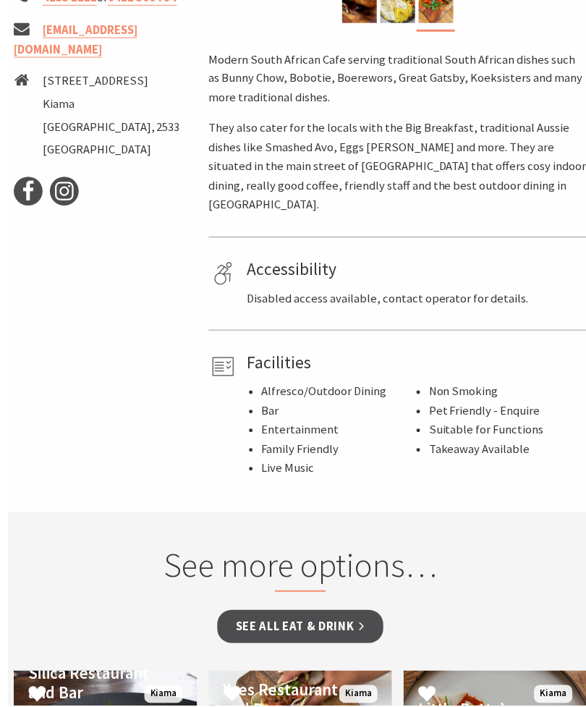
scroll to position [696, 0]
